Goal: Check status: Check status

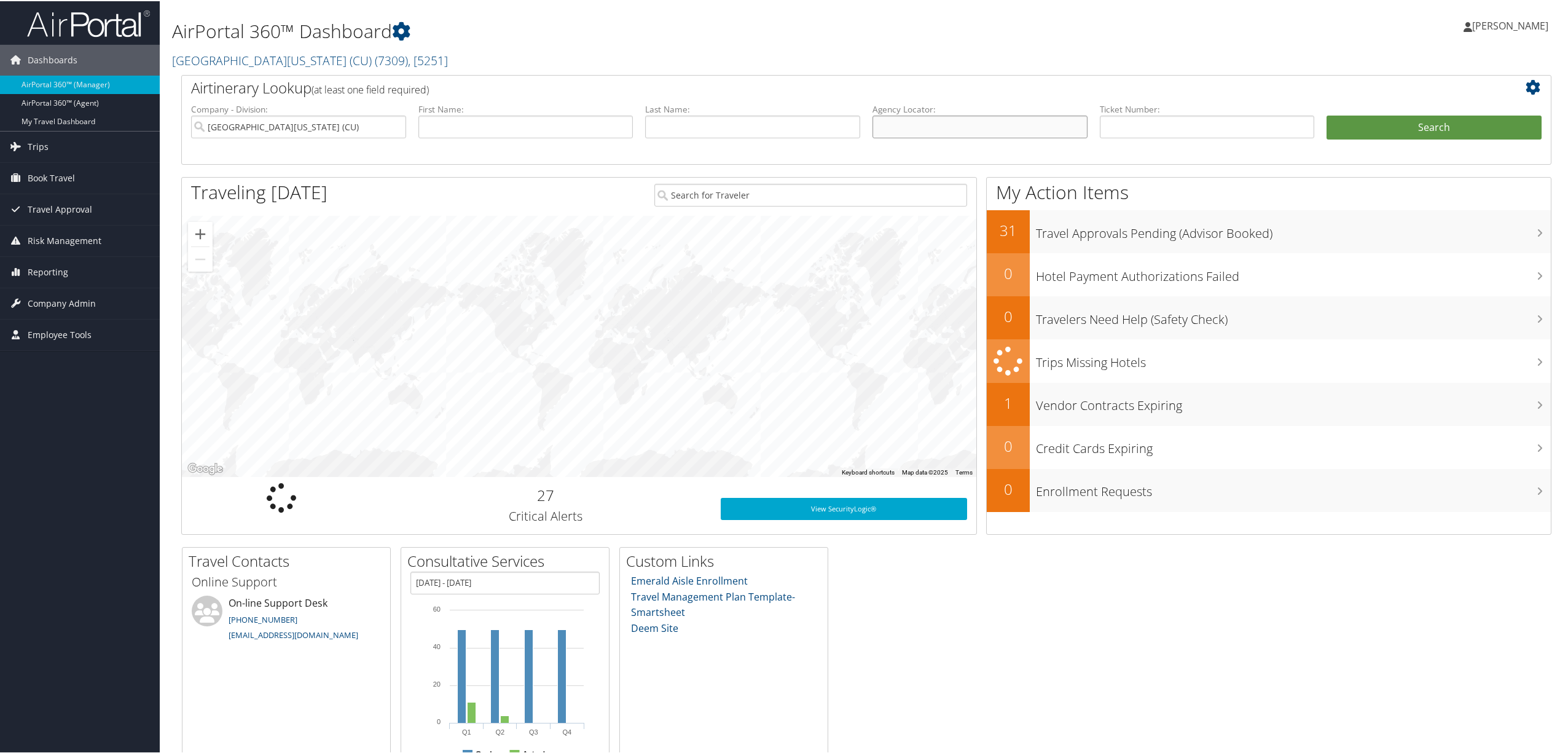
click at [935, 129] on input "text" at bounding box center [979, 126] width 215 height 23
type input "d96sf5"
click at [1326, 115] on button "Search" at bounding box center [1434, 126] width 215 height 24
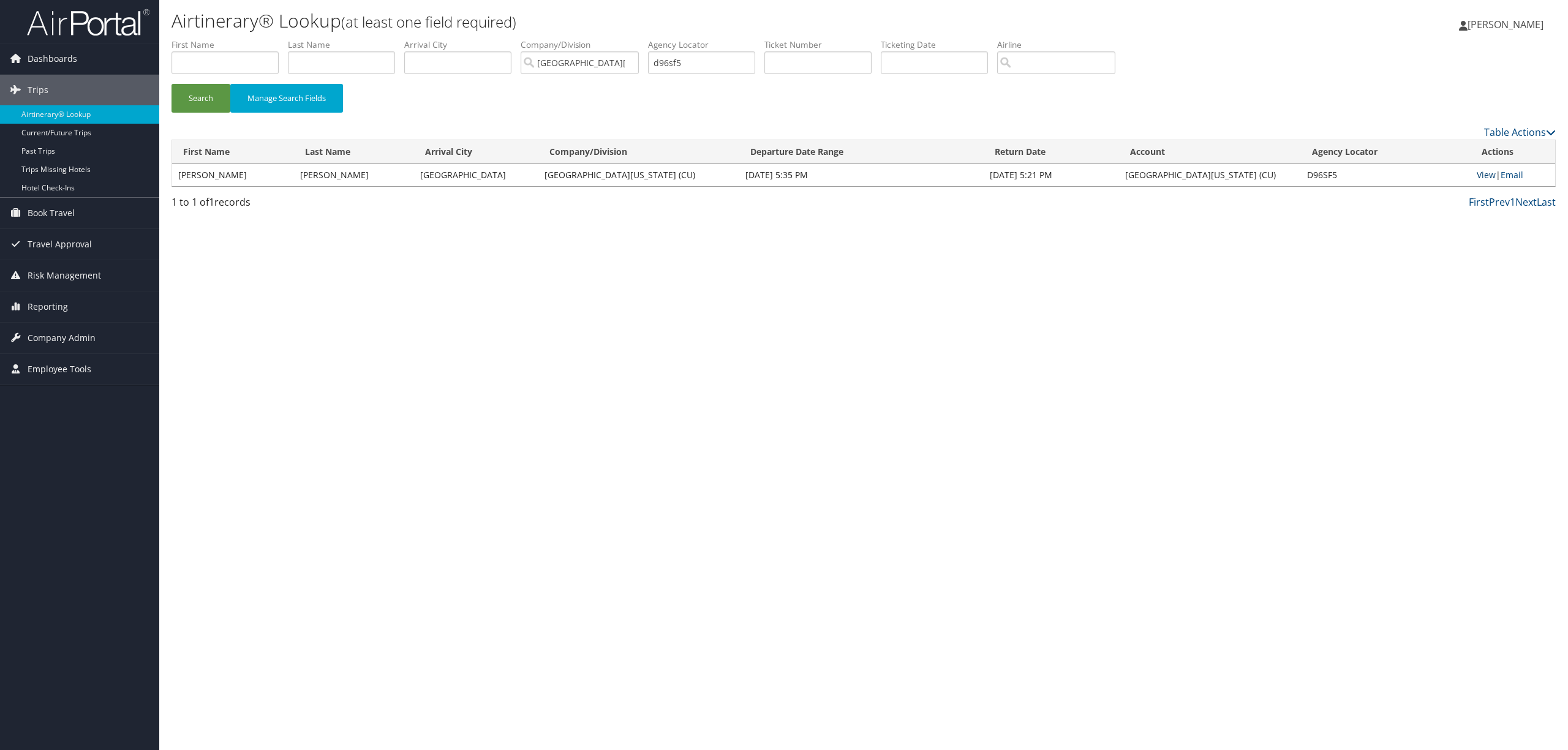
click at [1480, 171] on link "View" at bounding box center [1486, 174] width 19 height 12
